Goal: Information Seeking & Learning: Learn about a topic

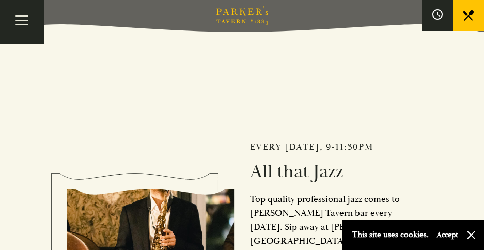
scroll to position [218, 0]
click at [471, 234] on button "button" at bounding box center [470, 235] width 10 height 10
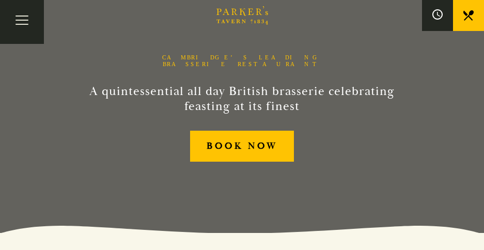
scroll to position [0, 0]
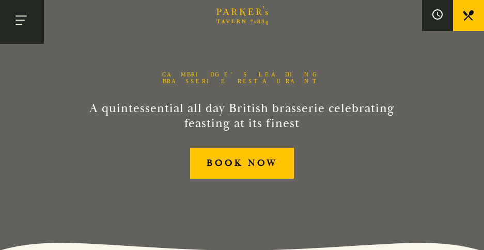
click at [19, 20] on button "Toggle navigation" at bounding box center [22, 22] width 44 height 44
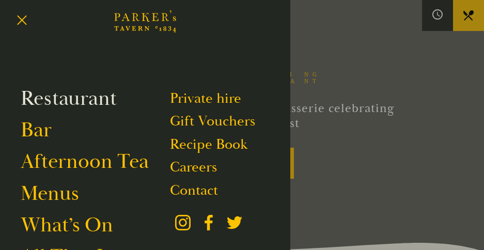
click at [44, 96] on link "Restaurant" at bounding box center [69, 99] width 96 height 26
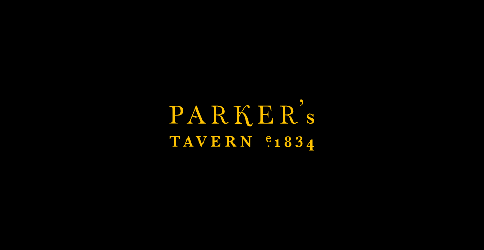
scroll to position [261, 0]
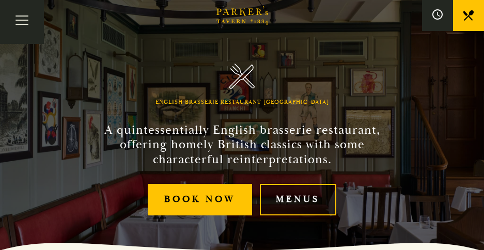
click at [297, 204] on link "Menus" at bounding box center [298, 199] width 76 height 31
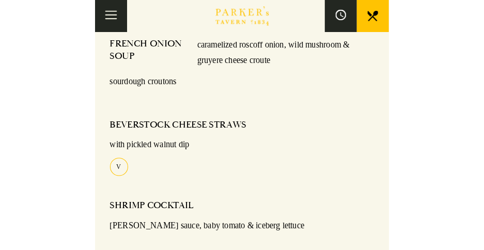
scroll to position [439, 0]
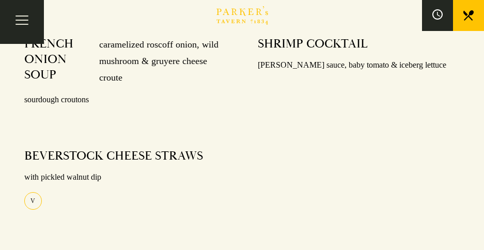
drag, startPoint x: 408, startPoint y: 139, endPoint x: 294, endPoint y: 72, distance: 132.8
click at [294, 72] on div at bounding box center [358, 76] width 202 height 8
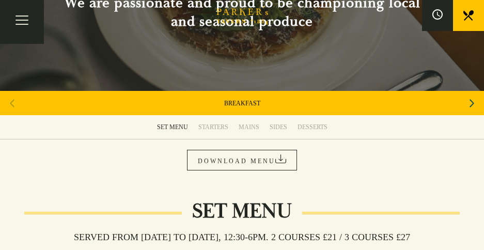
scroll to position [104, 0]
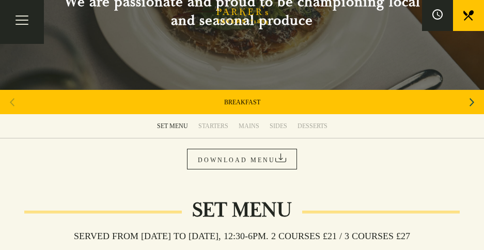
click at [216, 131] on link "STARTERS" at bounding box center [213, 126] width 40 height 24
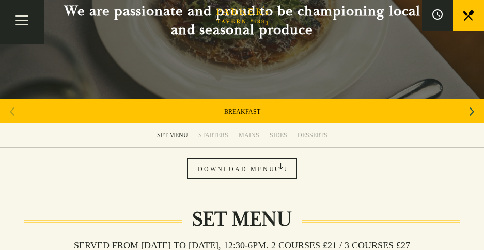
scroll to position [94, 0]
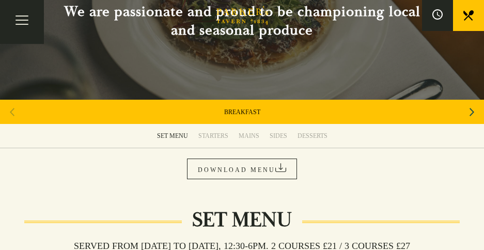
click at [250, 133] on div "MAINS" at bounding box center [248, 136] width 21 height 8
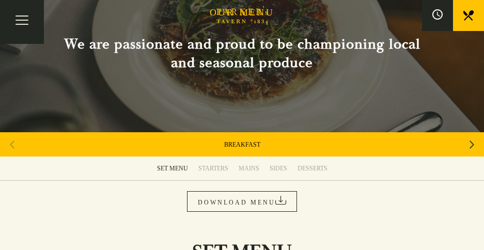
scroll to position [61, 0]
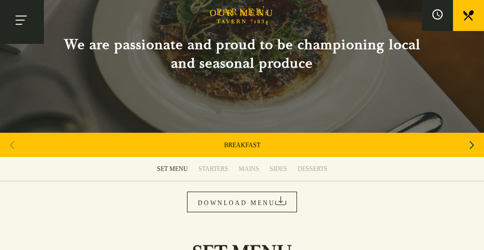
click at [20, 20] on button "Toggle navigation" at bounding box center [22, 22] width 44 height 44
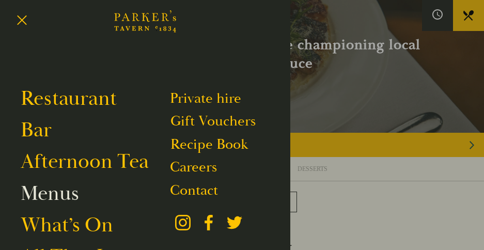
click at [42, 200] on link "Menus" at bounding box center [50, 194] width 58 height 26
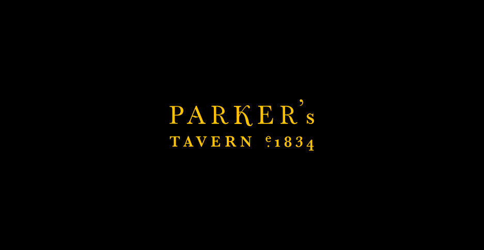
scroll to position [313, 0]
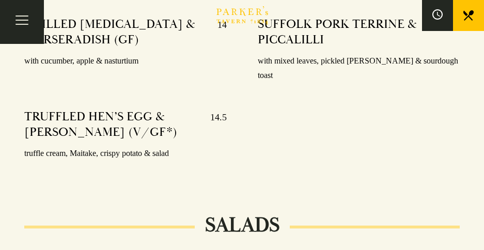
scroll to position [997, 0]
